Goal: Check status: Check status

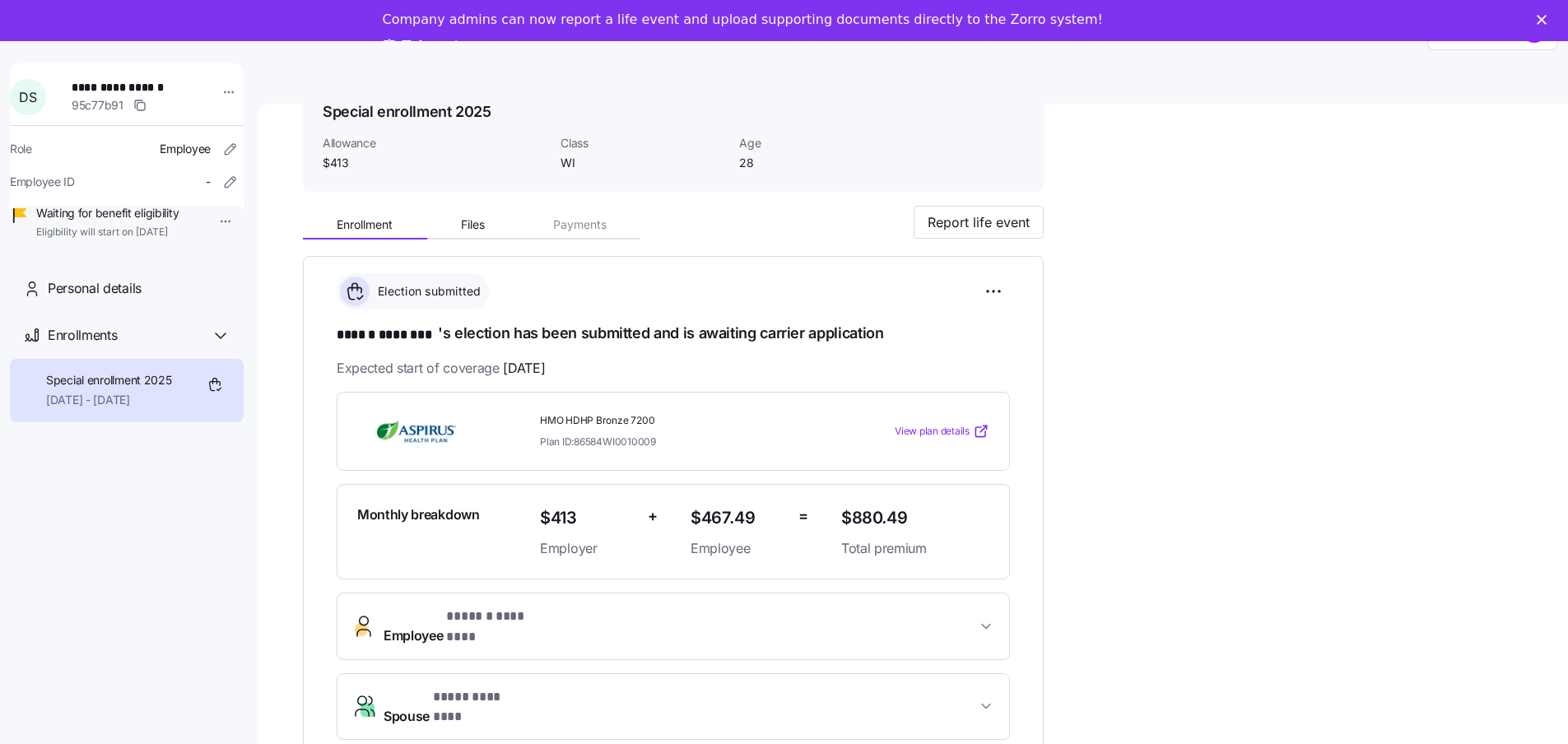
scroll to position [165, 0]
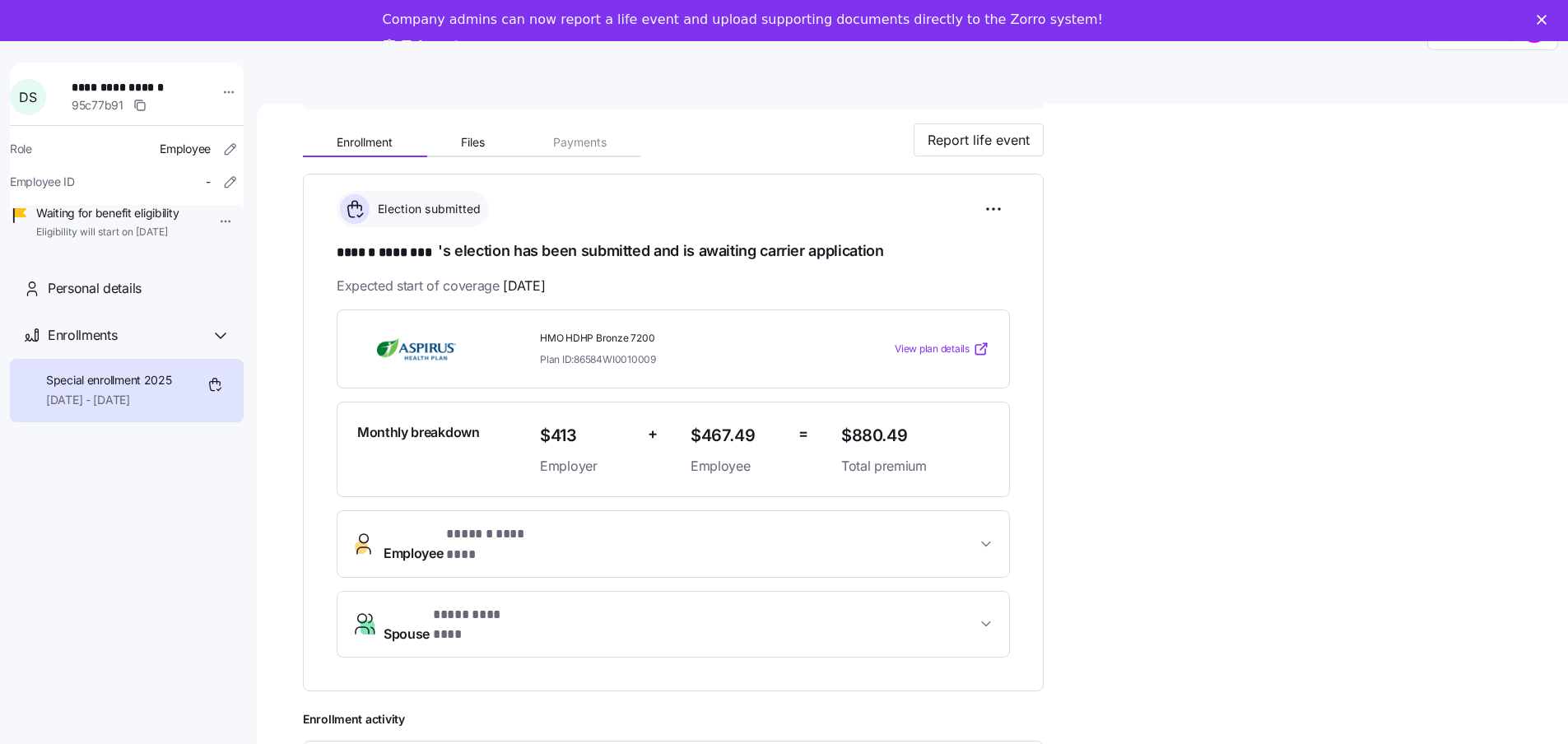
click at [982, 615] on icon "button" at bounding box center [986, 623] width 16 height 16
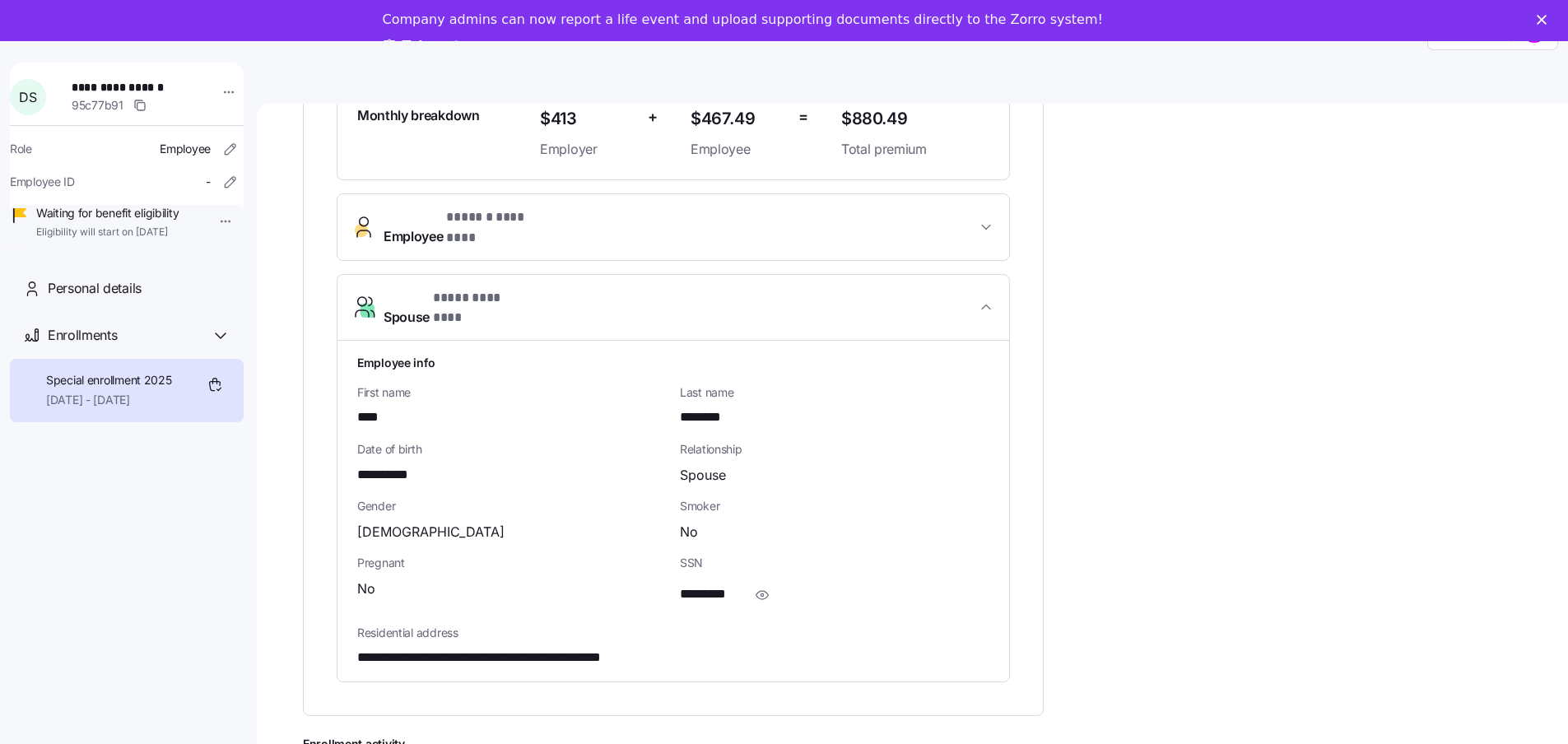
scroll to position [494, 0]
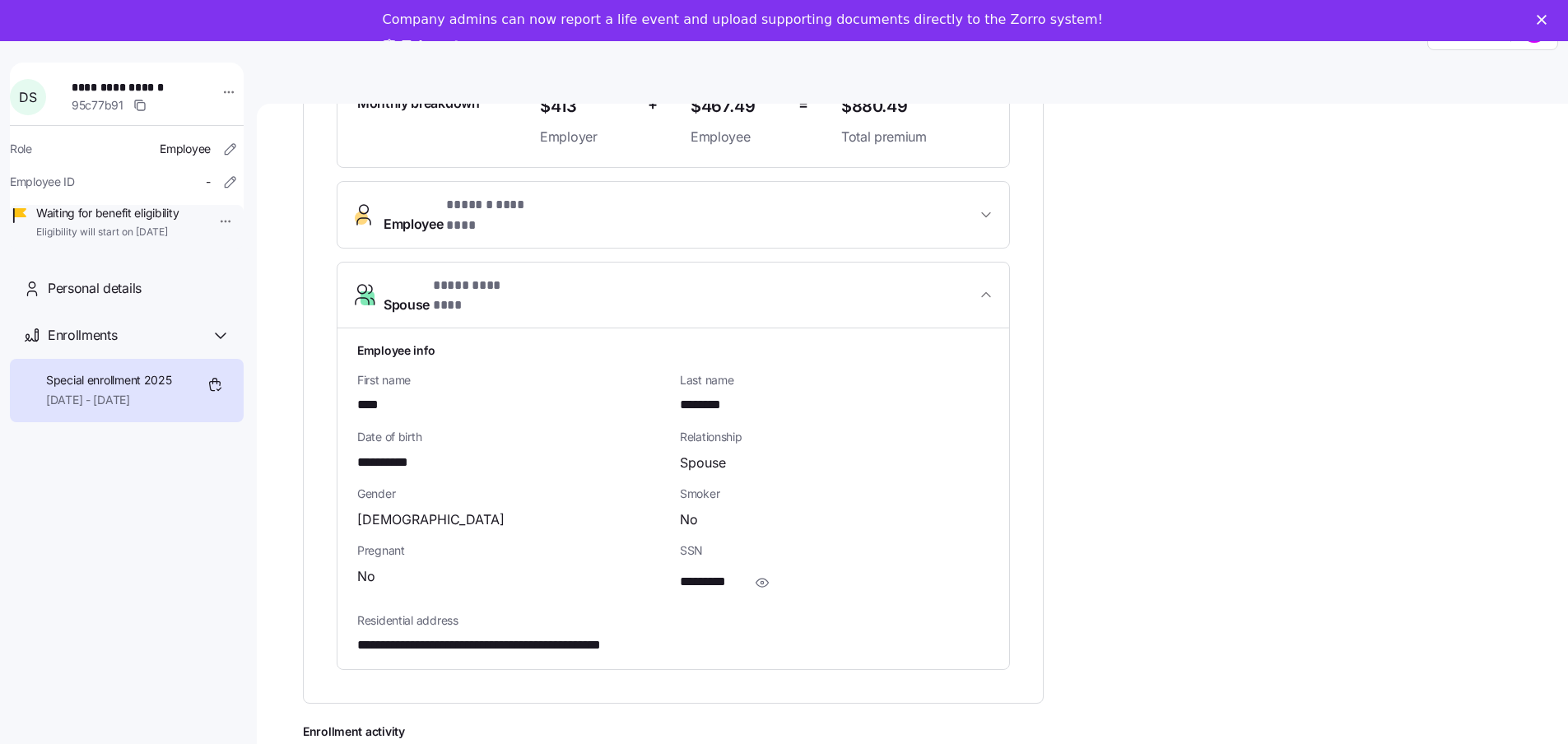
click at [989, 210] on icon "button" at bounding box center [986, 214] width 16 height 16
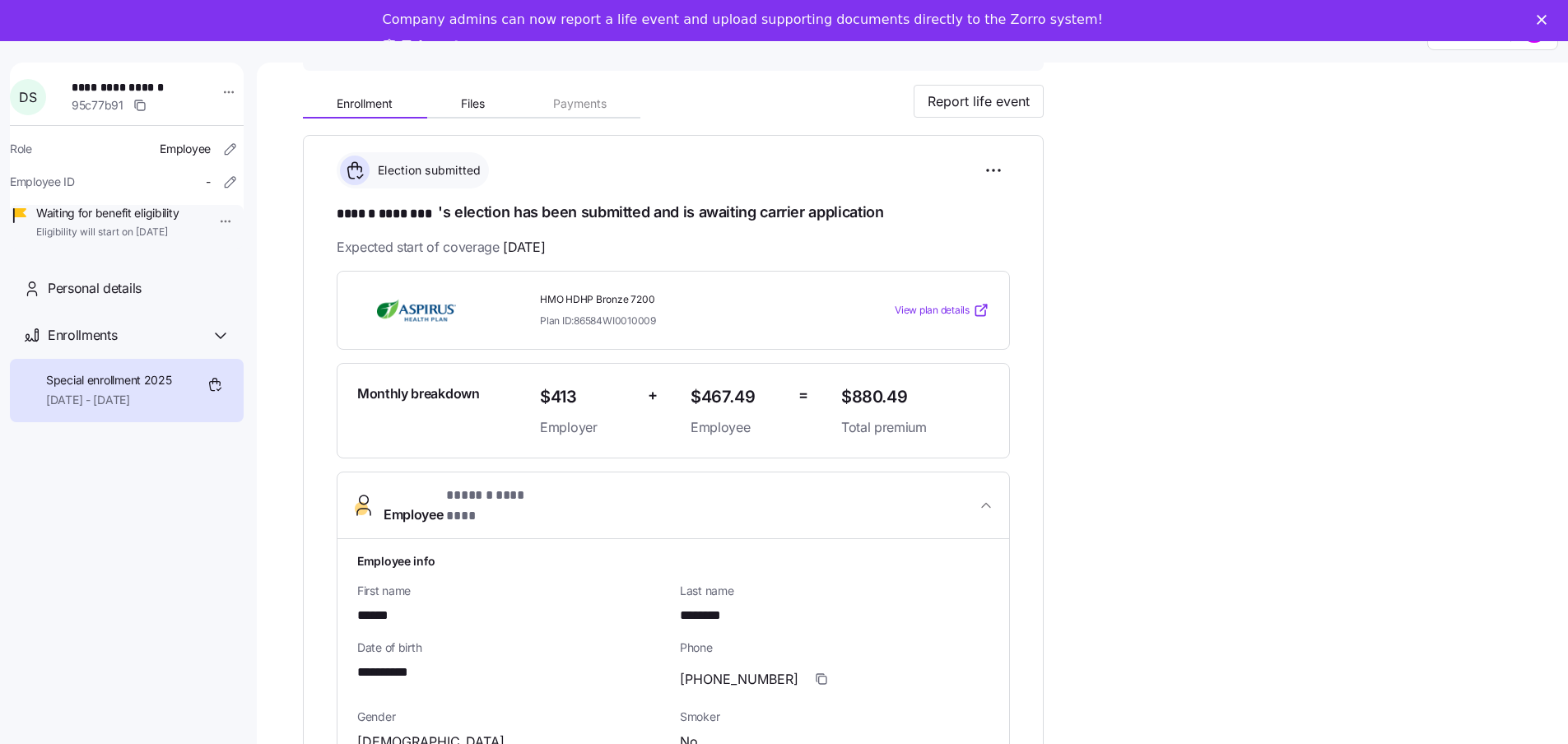
scroll to position [0, 0]
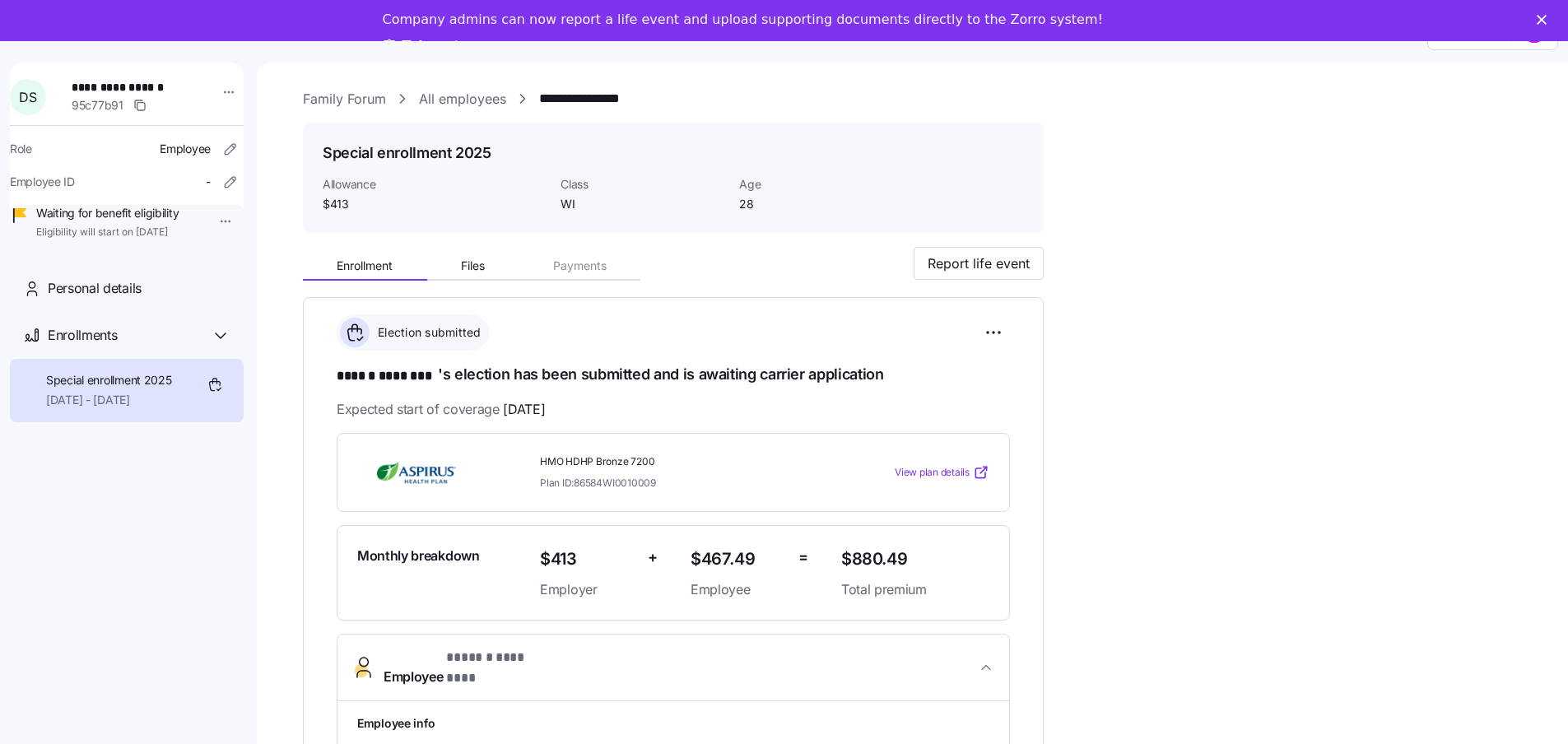
click at [455, 89] on link "All employees" at bounding box center [462, 99] width 87 height 20
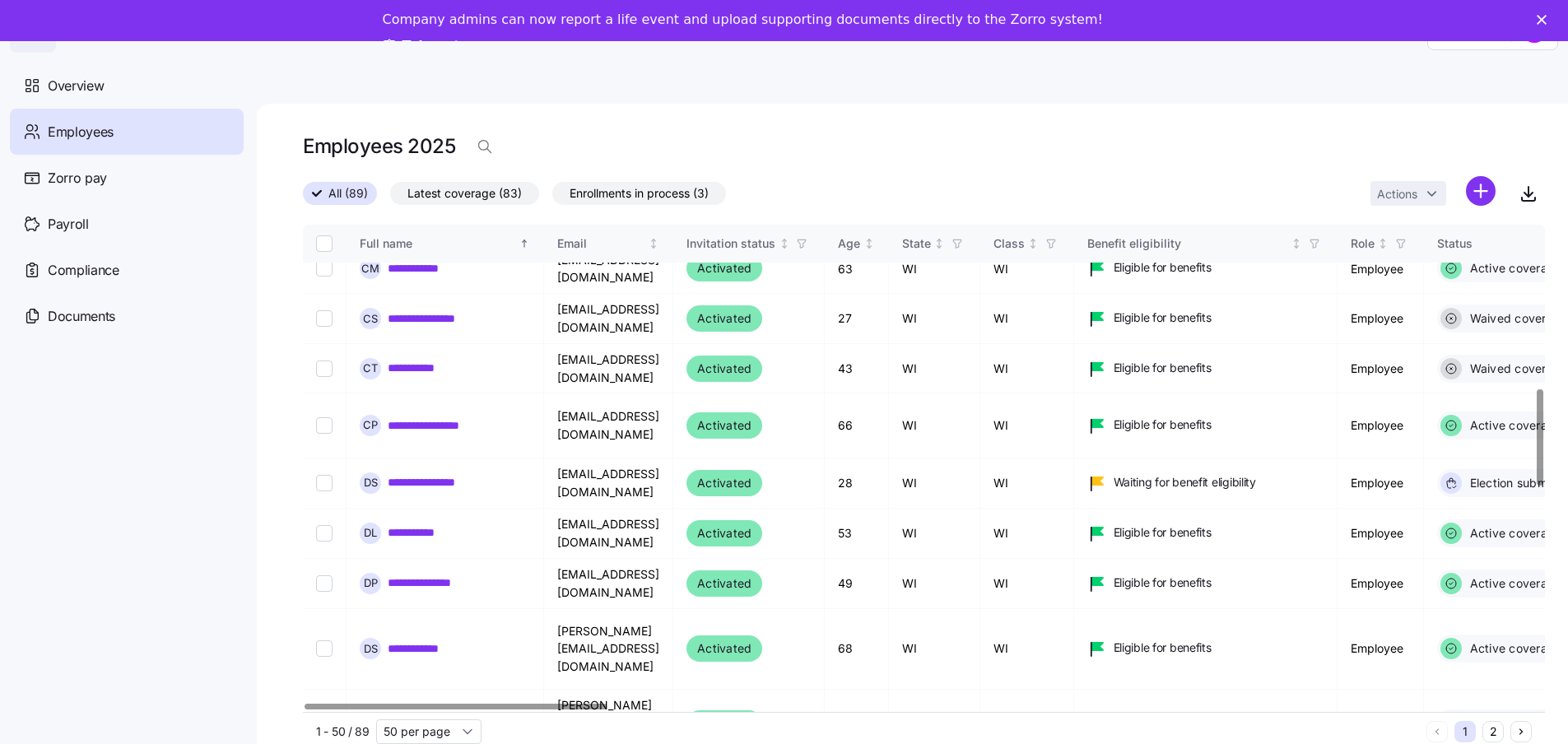
scroll to position [823, 0]
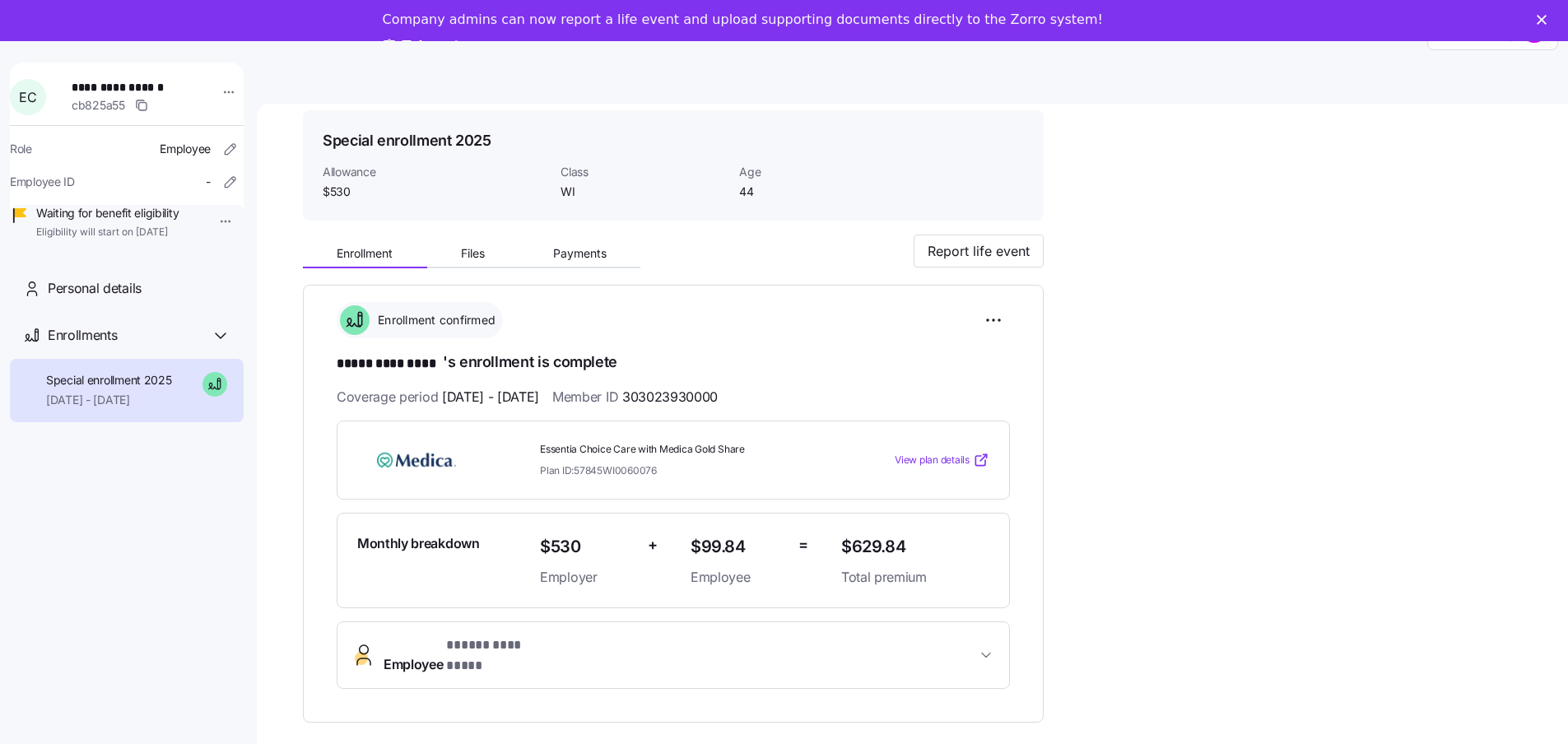
scroll to position [82, 0]
